Goal: Information Seeking & Learning: Check status

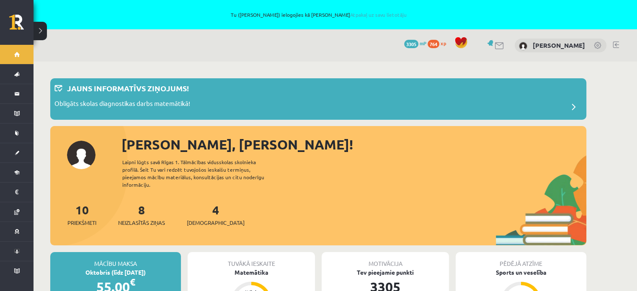
click at [390, 177] on div "Sveika, Amanda! Laipni lūgts savā Rīgas 1. Tālmācības vidusskolas skolnieka pro…" at bounding box center [318, 189] width 536 height 111
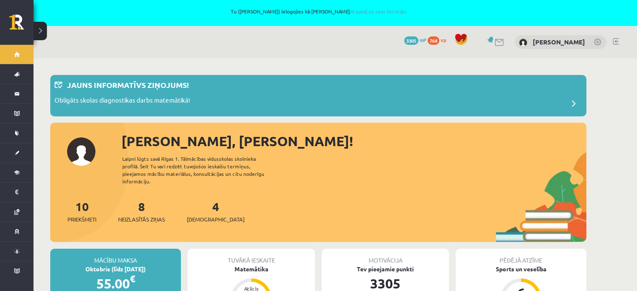
scroll to position [251, 0]
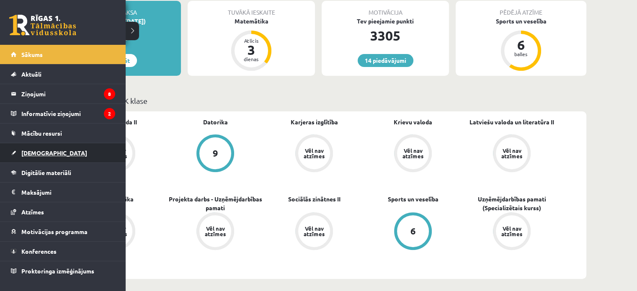
click at [15, 154] on link "[DEMOGRAPHIC_DATA]" at bounding box center [63, 152] width 104 height 19
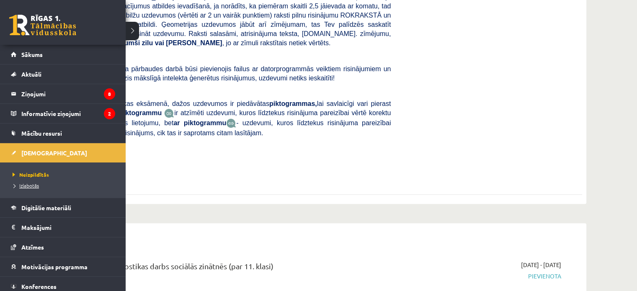
click at [32, 187] on span "Izlabotās" at bounding box center [24, 185] width 28 height 7
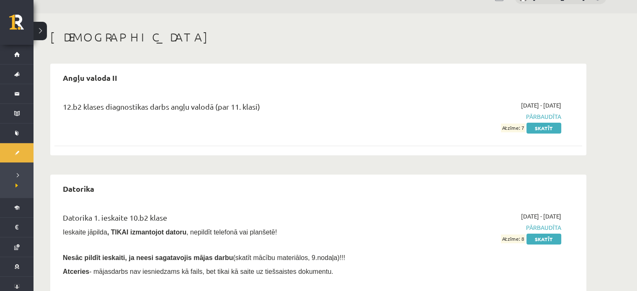
scroll to position [42, 0]
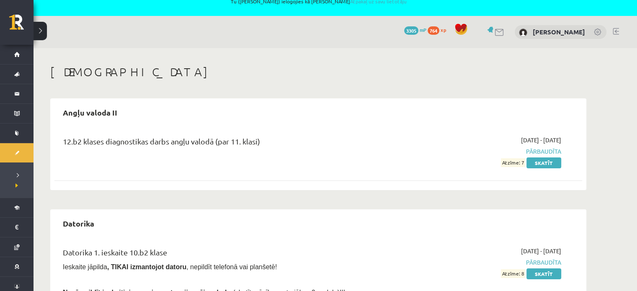
scroll to position [0, 0]
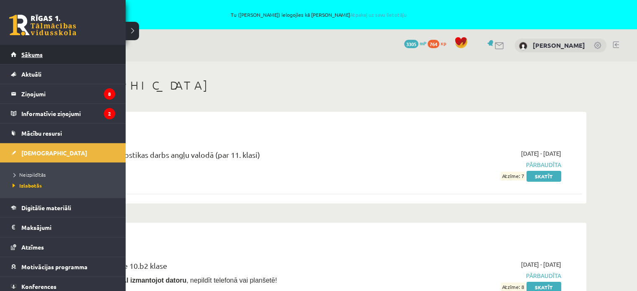
click at [46, 57] on link "Sākums" at bounding box center [63, 54] width 104 height 19
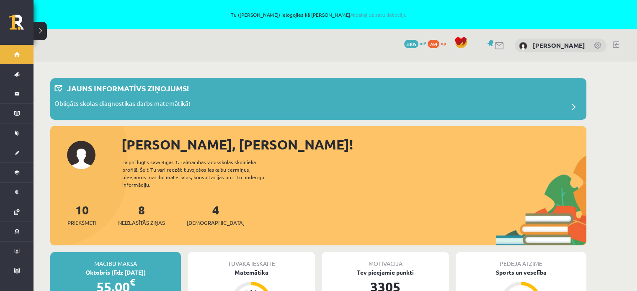
click at [448, 170] on div "[PERSON_NAME], [PERSON_NAME]! Laipni lūgts savā Rīgas 1. Tālmācības vidusskolas…" at bounding box center [318, 189] width 536 height 111
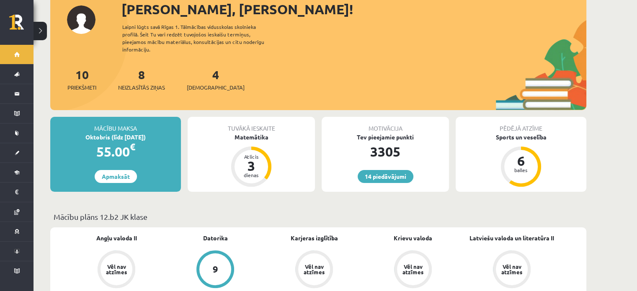
scroll to position [209, 0]
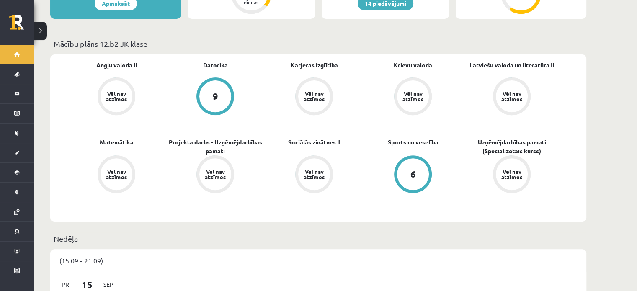
scroll to position [377, 0]
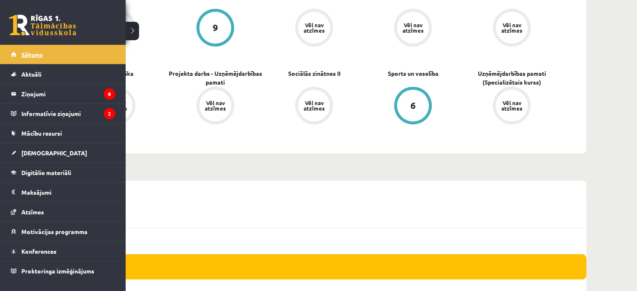
click at [28, 57] on span "Sākums" at bounding box center [31, 55] width 21 height 8
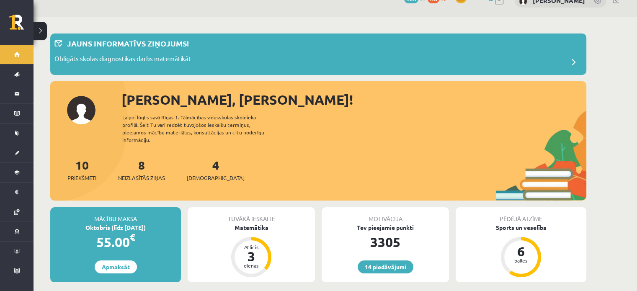
scroll to position [209, 0]
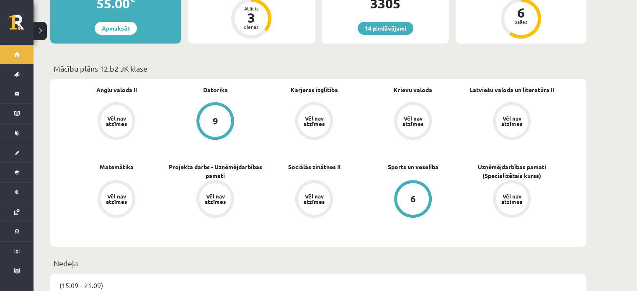
scroll to position [419, 0]
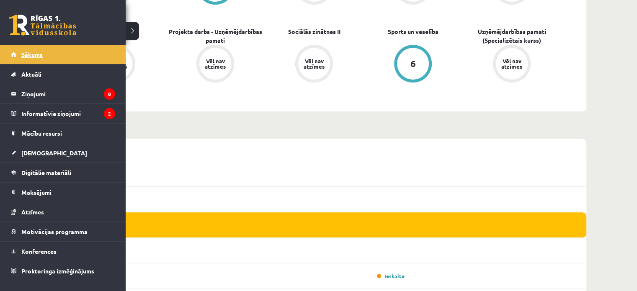
click at [36, 60] on link "Sākums" at bounding box center [63, 54] width 104 height 19
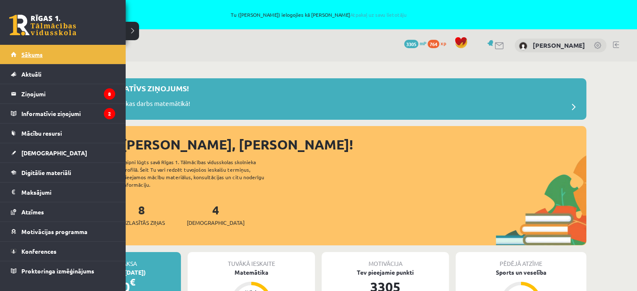
click at [25, 56] on span "Sākums" at bounding box center [31, 55] width 21 height 8
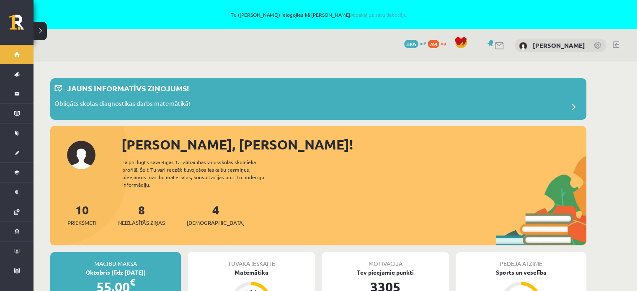
scroll to position [209, 0]
